Goal: Transaction & Acquisition: Download file/media

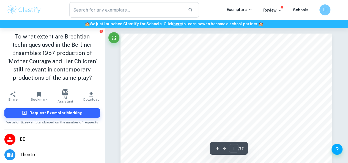
click at [91, 97] on button "Download" at bounding box center [91, 96] width 26 height 15
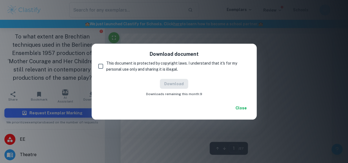
click at [101, 65] on input "This document is protected by copyright laws. I understand that it's for my per…" at bounding box center [100, 66] width 11 height 11
checkbox input "true"
click at [172, 85] on button "Download" at bounding box center [174, 84] width 28 height 10
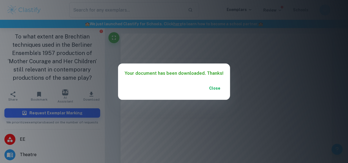
click at [215, 89] on button "Close" at bounding box center [215, 88] width 18 height 10
